Goal: Navigation & Orientation: Find specific page/section

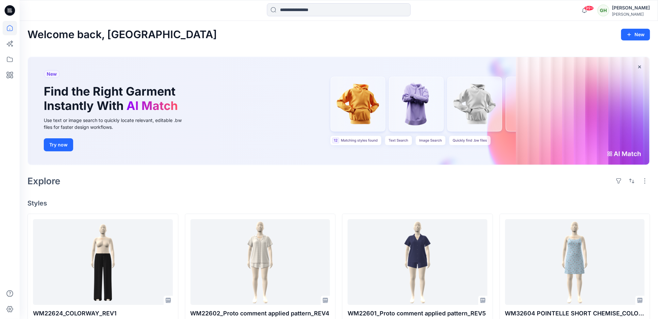
click at [440, 175] on div "Explore" at bounding box center [338, 181] width 622 height 16
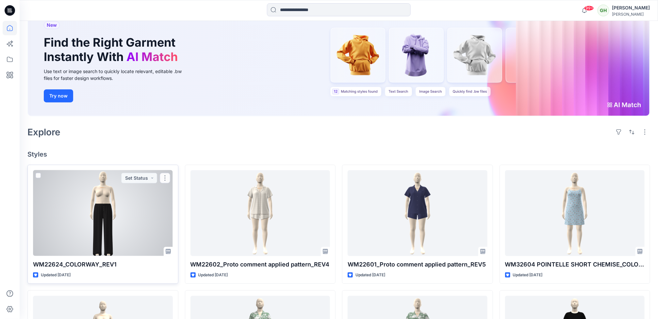
click at [98, 240] on div at bounding box center [103, 213] width 140 height 86
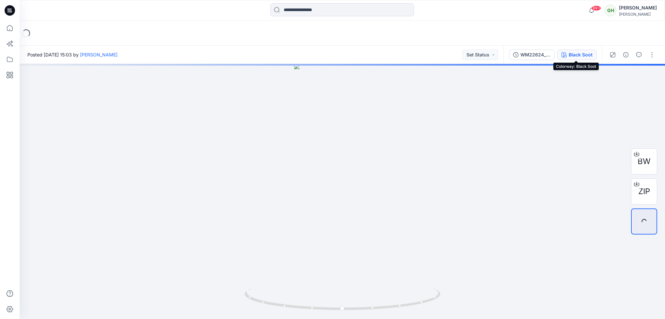
click at [585, 56] on div "Black Soot" at bounding box center [581, 54] width 24 height 7
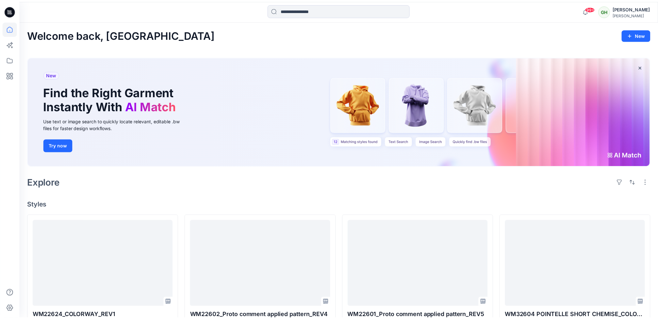
scroll to position [49, 0]
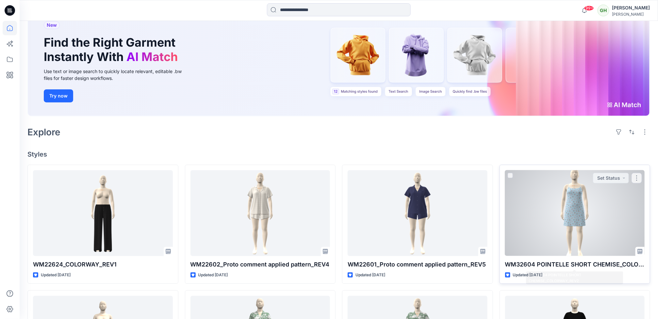
click at [549, 241] on div at bounding box center [575, 213] width 140 height 86
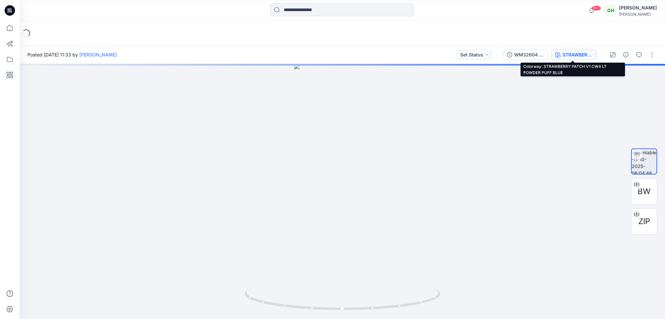
click at [576, 59] on button "STRAWBERRY PATCH V1 CW4 LT POWDER PUFF BLUE" at bounding box center [574, 55] width 46 height 10
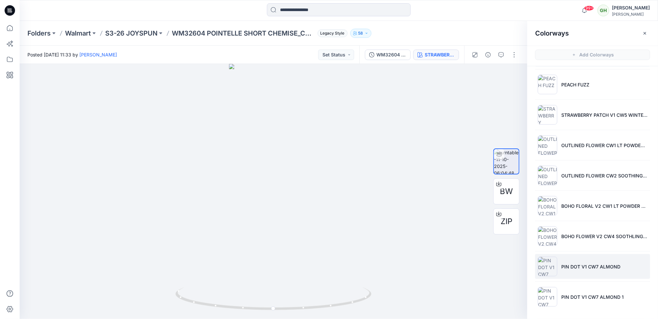
scroll to position [2, 0]
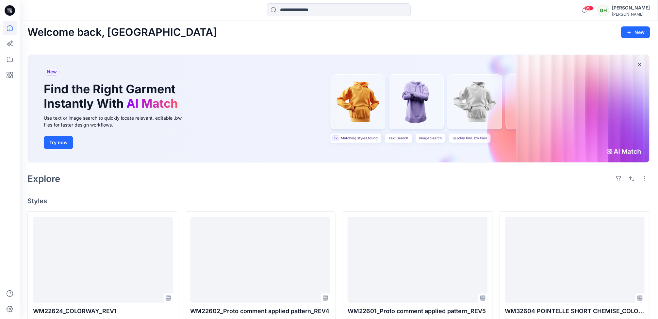
scroll to position [49, 0]
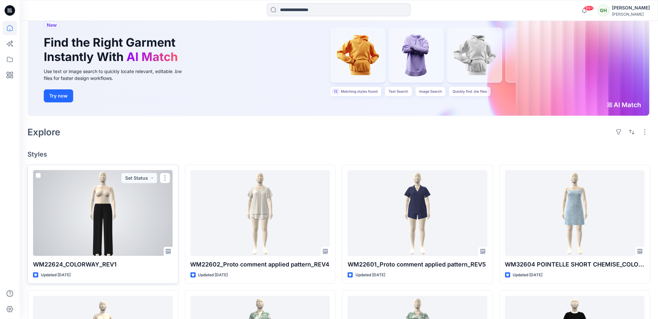
click at [95, 222] on div at bounding box center [103, 213] width 140 height 86
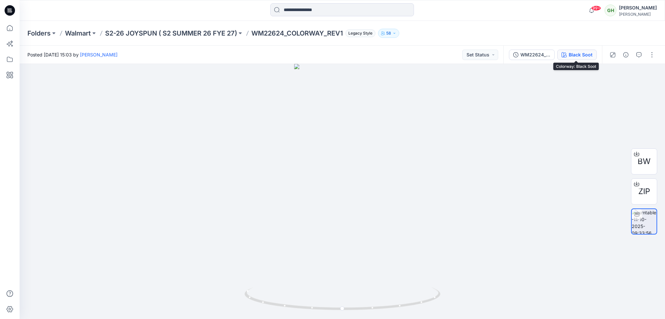
click at [582, 51] on div "Black Soot" at bounding box center [581, 54] width 24 height 7
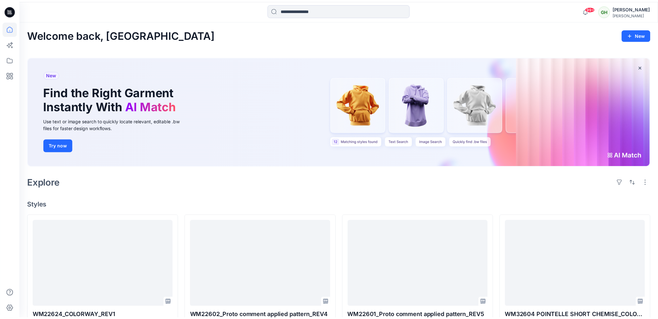
scroll to position [49, 0]
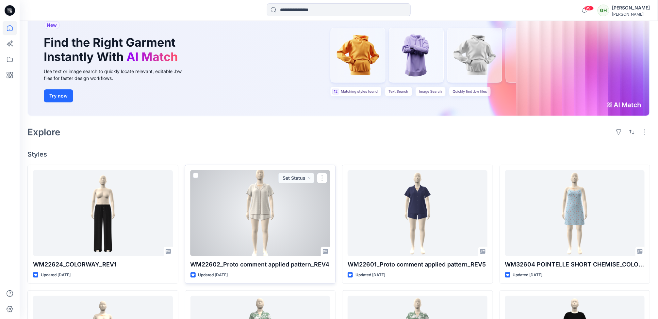
click at [293, 223] on div at bounding box center [260, 213] width 140 height 86
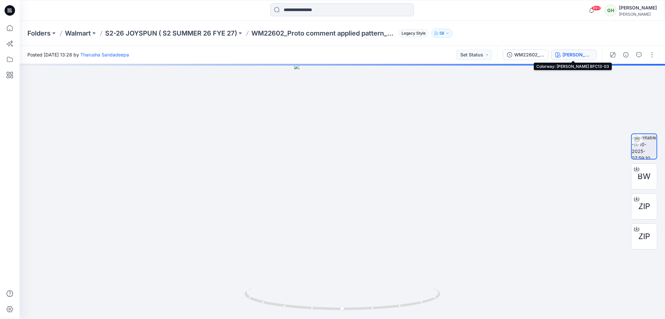
click at [568, 54] on div "[PERSON_NAME] BFC13-03" at bounding box center [578, 54] width 30 height 7
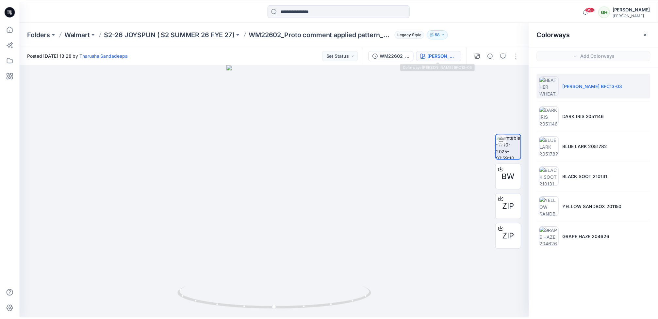
scroll to position [49, 0]
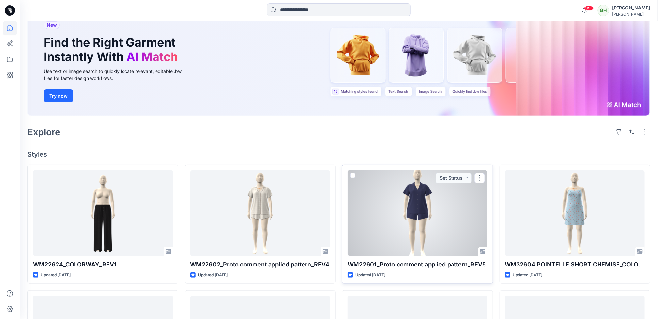
click at [438, 247] on div at bounding box center [417, 213] width 140 height 86
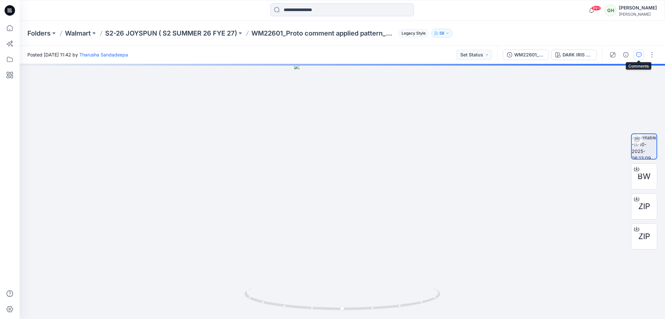
click at [640, 52] on icon "button" at bounding box center [638, 54] width 5 height 5
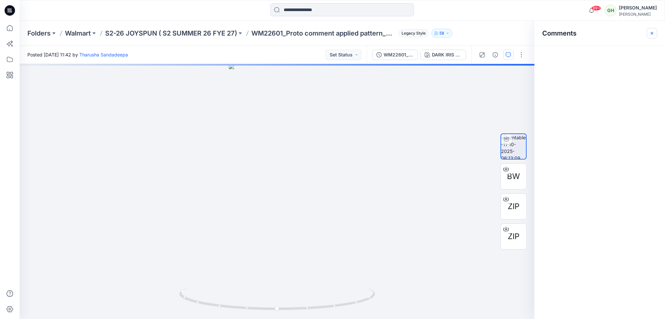
click at [657, 30] on button "button" at bounding box center [652, 33] width 10 height 10
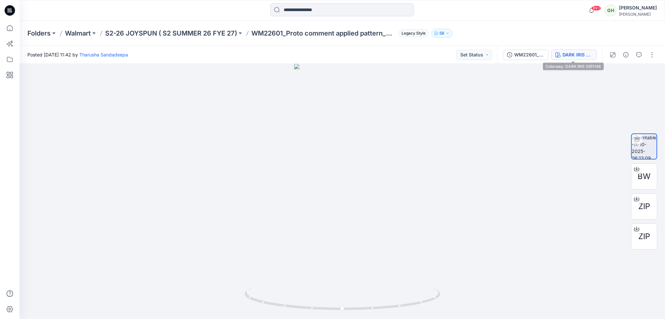
click at [563, 54] on div "DARK IRIS 2051146" at bounding box center [578, 54] width 30 height 7
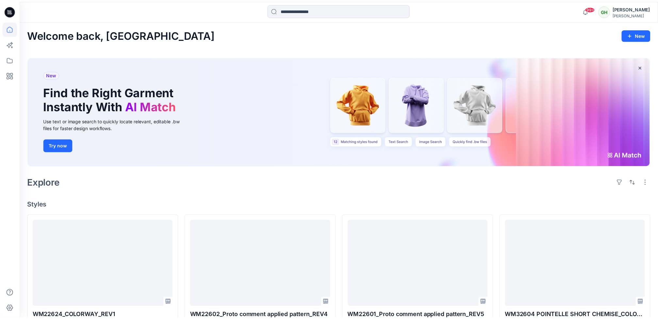
scroll to position [49, 0]
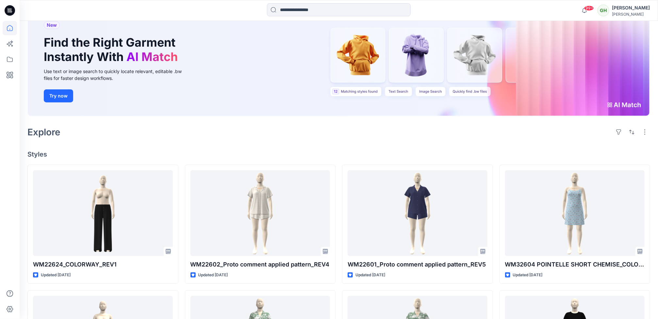
click at [194, 133] on div "Explore" at bounding box center [338, 132] width 622 height 16
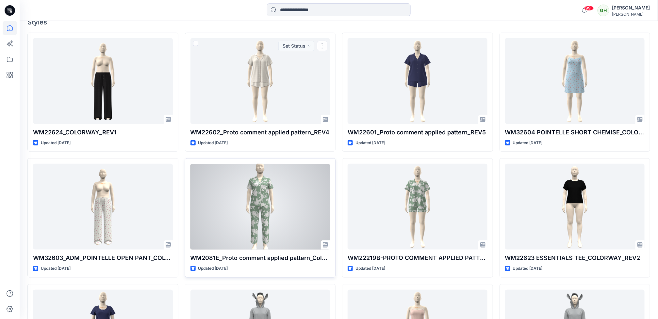
scroll to position [245, 0]
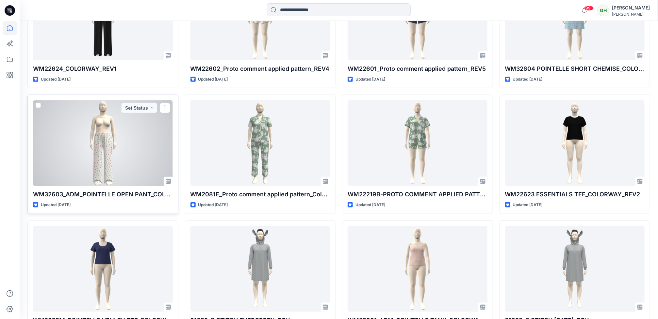
click at [163, 140] on div at bounding box center [103, 143] width 140 height 86
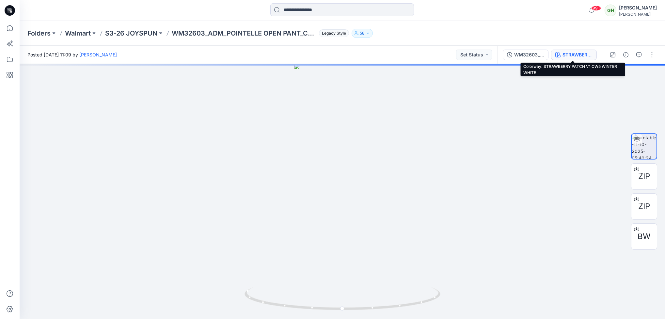
click at [576, 58] on div "STRAWBERRY PATCH V1 CW5 WINTER WHITE" at bounding box center [578, 54] width 30 height 7
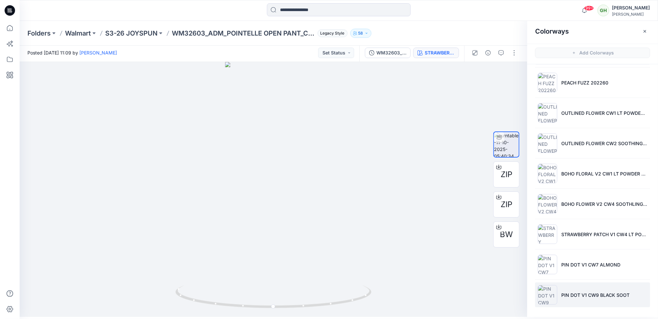
scroll to position [2, 0]
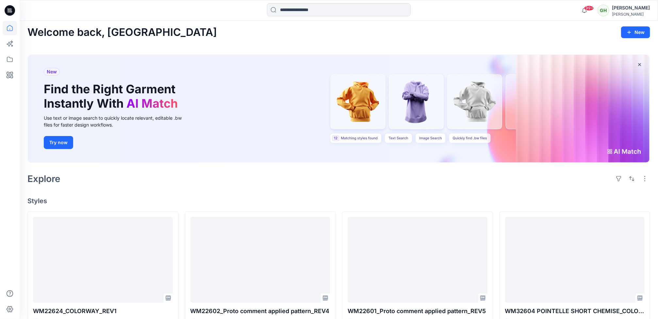
scroll to position [245, 0]
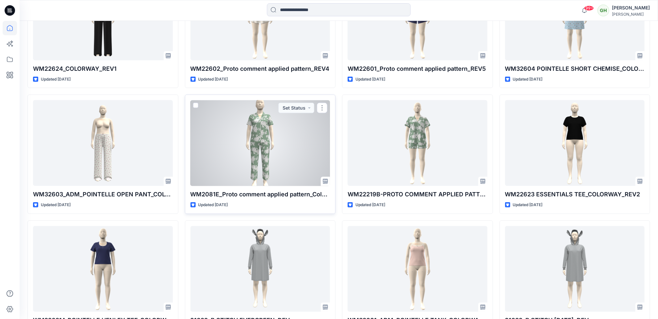
click at [276, 159] on div at bounding box center [260, 143] width 140 height 86
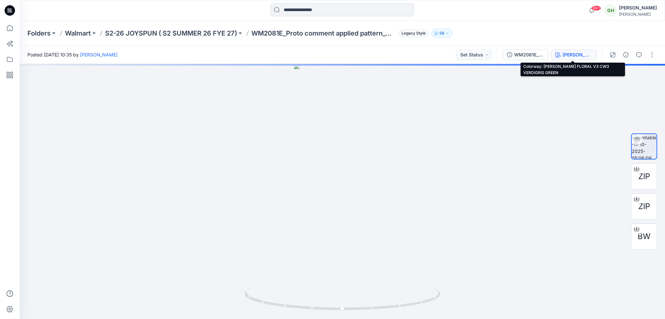
click at [568, 58] on button "[PERSON_NAME] FLORAL V3 CW3 VERDIGRIS GREEN" at bounding box center [574, 55] width 46 height 10
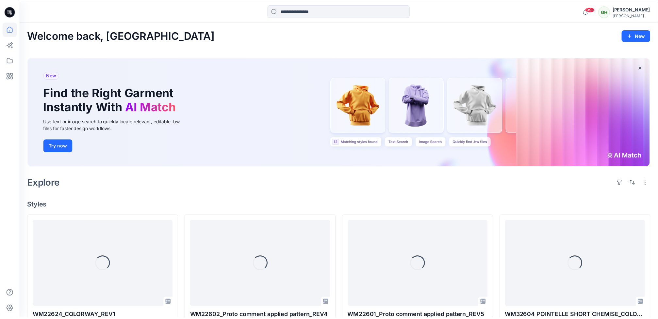
scroll to position [245, 0]
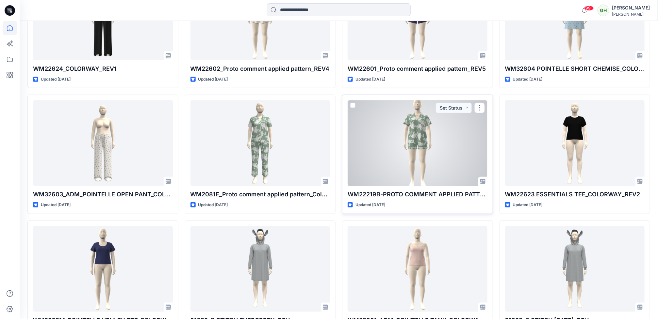
click at [406, 169] on div at bounding box center [417, 143] width 140 height 86
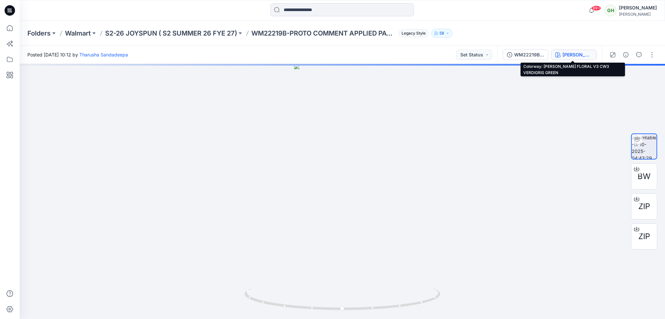
click at [560, 56] on button "[PERSON_NAME] FLORAL V3 CW3 VERDIGRIS GREEN" at bounding box center [574, 55] width 46 height 10
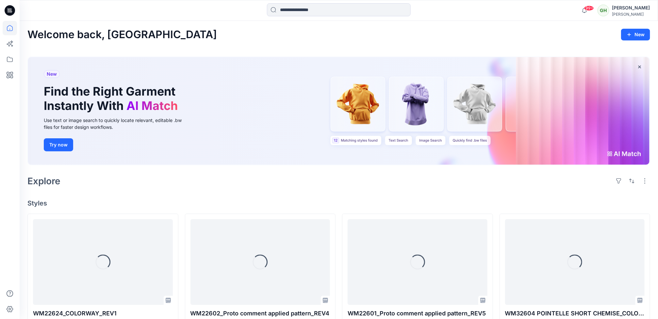
scroll to position [245, 0]
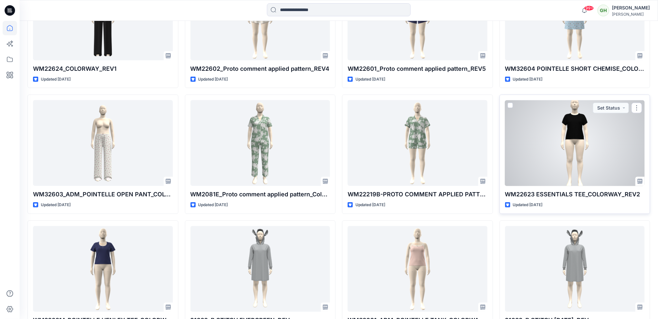
click at [564, 176] on div at bounding box center [575, 143] width 140 height 86
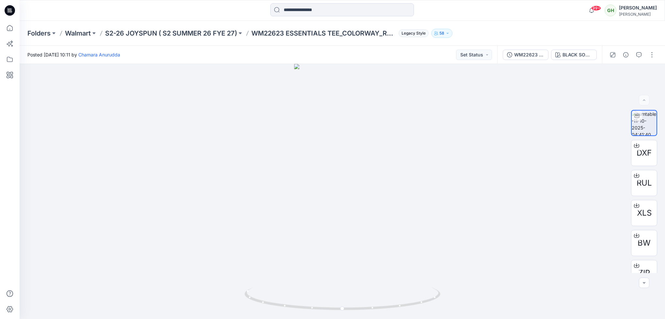
click at [571, 62] on div "WM22623 ESSENTIALS TEE_COLORWAY_REV2 BLACK SOOT 210132" at bounding box center [549, 55] width 105 height 18
click at [573, 57] on div "BLACK SOOT 210132" at bounding box center [578, 54] width 30 height 7
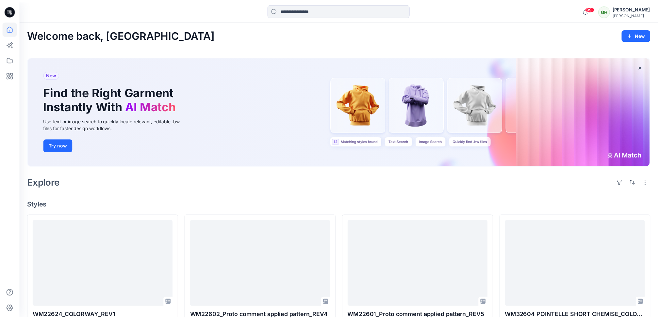
scroll to position [245, 0]
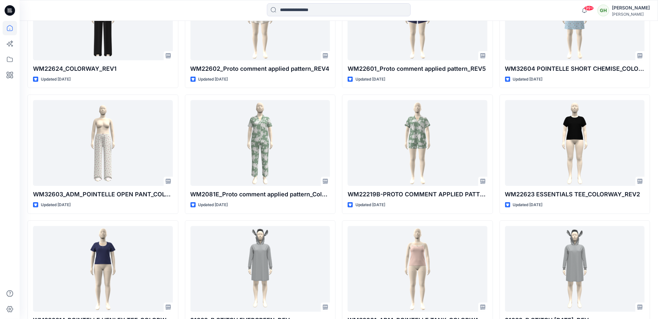
click at [0, 242] on html "99+ Notifications [PERSON_NAME] shared WM22624_COLORWAY_REV1 in S2-26 JOYSPUN (…" at bounding box center [329, 63] width 658 height 616
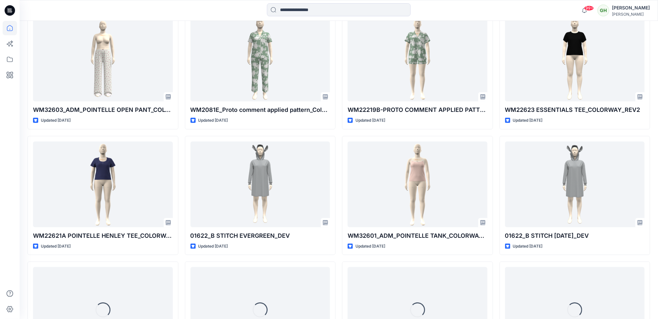
scroll to position [346, 0]
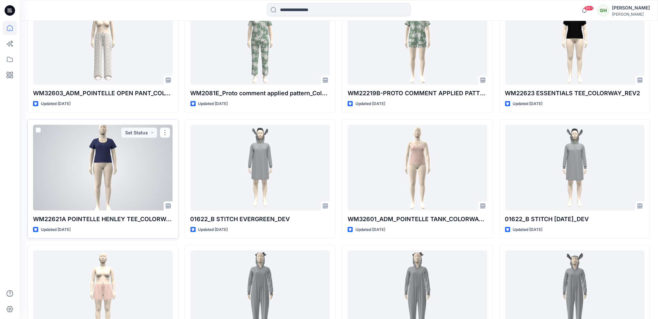
click at [99, 181] on div at bounding box center [103, 168] width 140 height 86
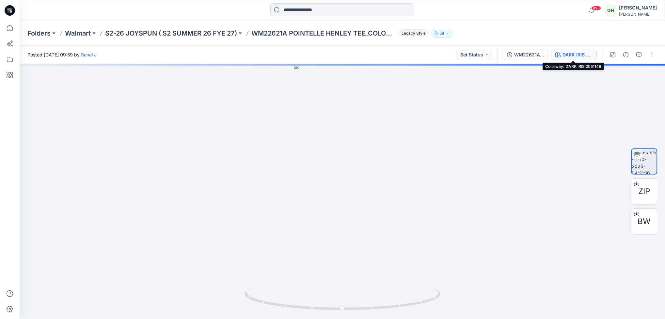
click at [581, 56] on div "DARK IRIS 2051146" at bounding box center [578, 54] width 30 height 7
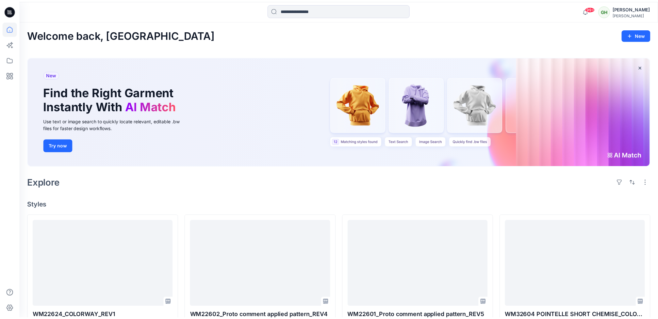
scroll to position [346, 0]
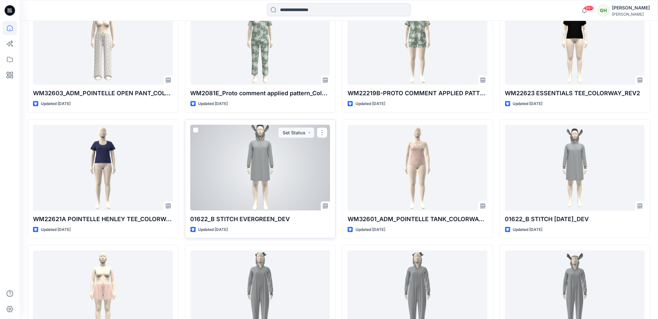
click at [241, 151] on div at bounding box center [260, 168] width 140 height 86
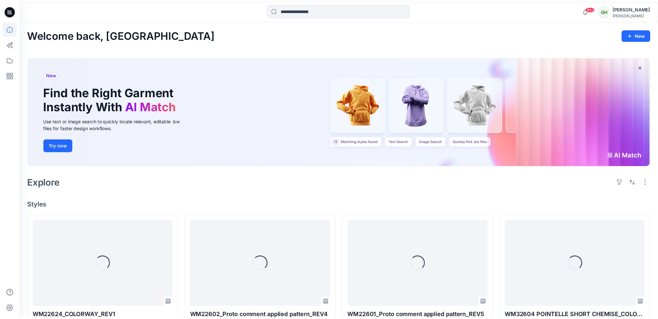
scroll to position [346, 0]
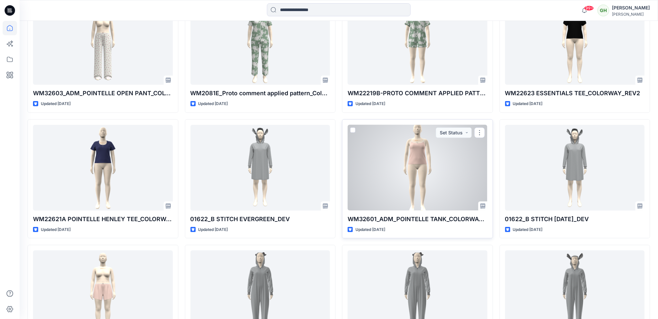
click at [444, 204] on div at bounding box center [417, 168] width 140 height 86
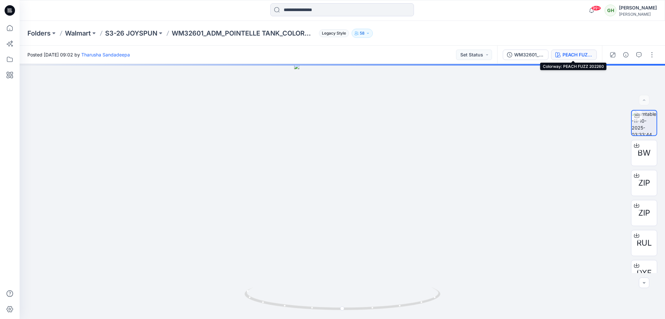
click at [578, 50] on button "PEACH FUZZ 202260" at bounding box center [574, 55] width 46 height 10
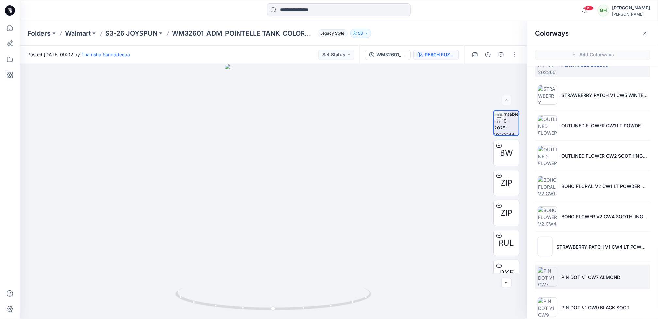
scroll to position [32, 0]
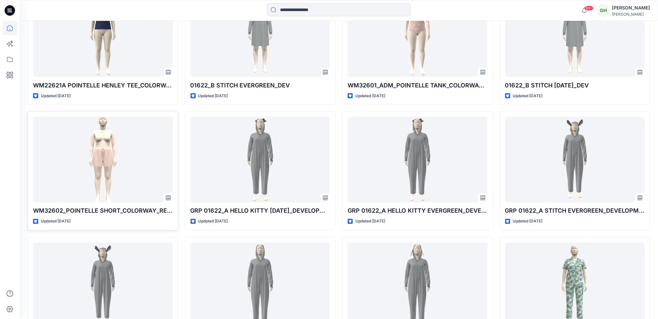
scroll to position [483, 0]
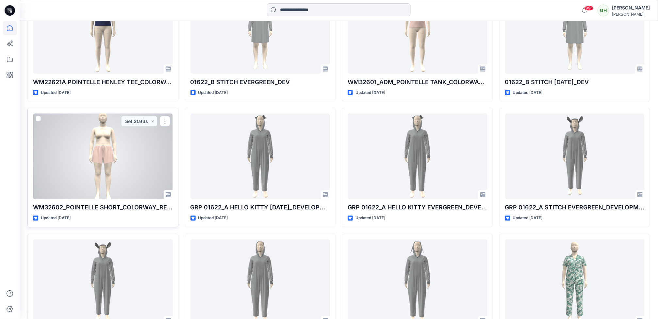
click at [102, 149] on div at bounding box center [103, 157] width 140 height 86
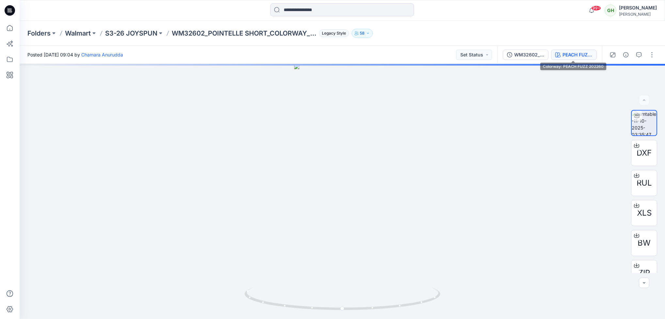
click at [578, 51] on div "PEACH FUZZ 202260" at bounding box center [578, 54] width 30 height 7
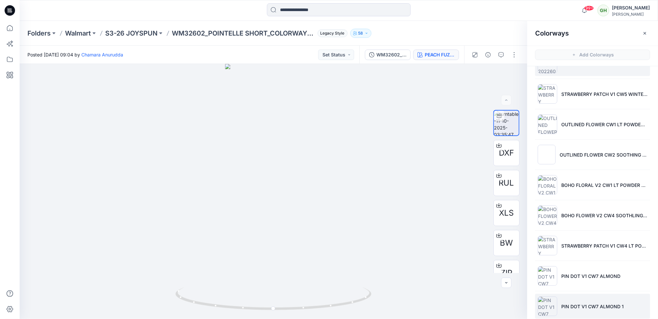
scroll to position [32, 0]
